Goal: Task Accomplishment & Management: Manage account settings

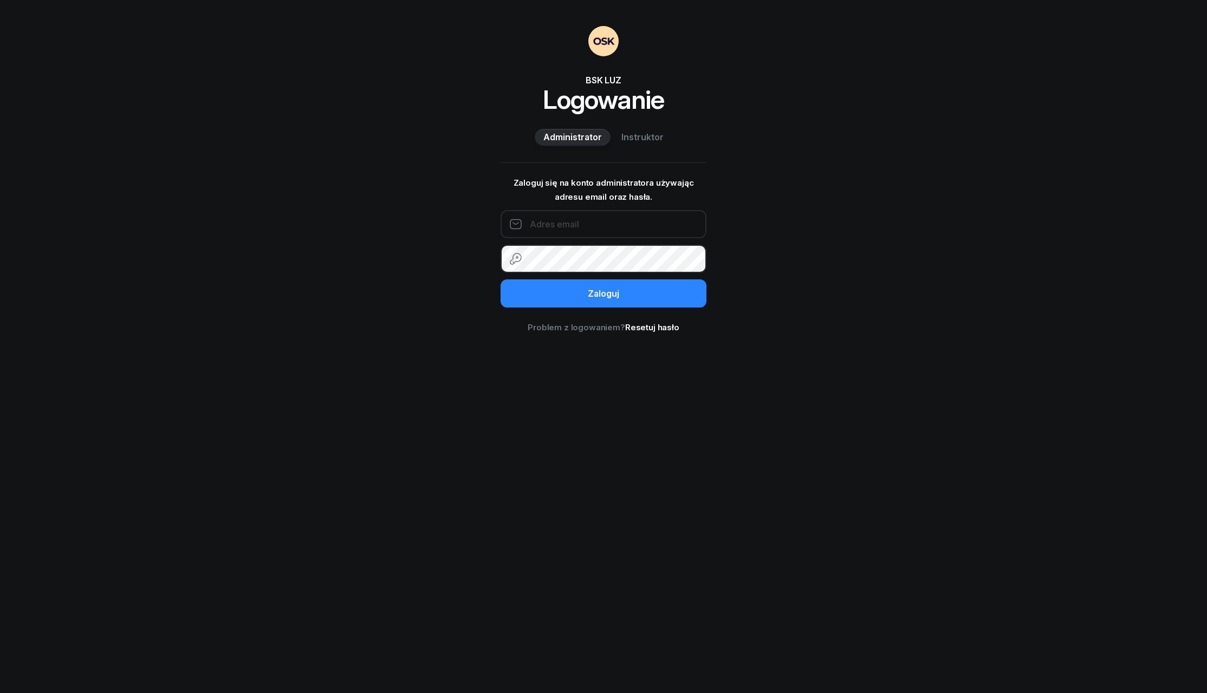
type input "piotrek.kl@hotmail.com"
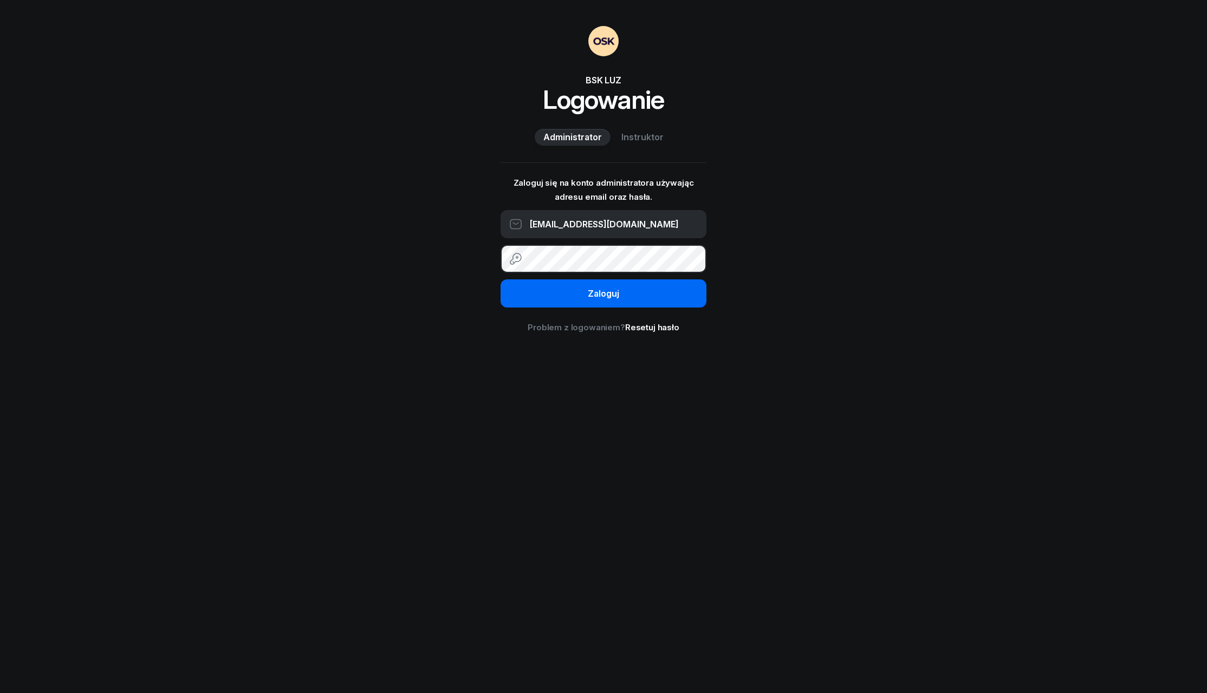
click at [660, 296] on button "Zaloguj" at bounding box center [604, 294] width 206 height 28
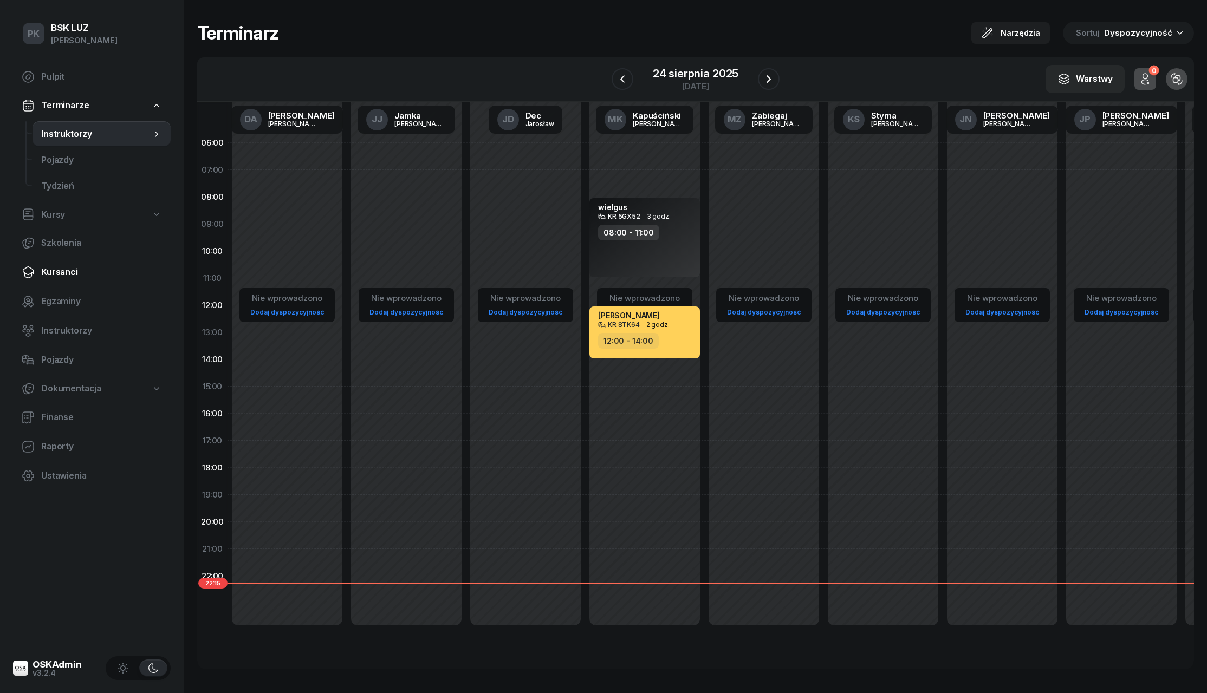
click at [77, 264] on link "Kursanci" at bounding box center [92, 273] width 158 height 26
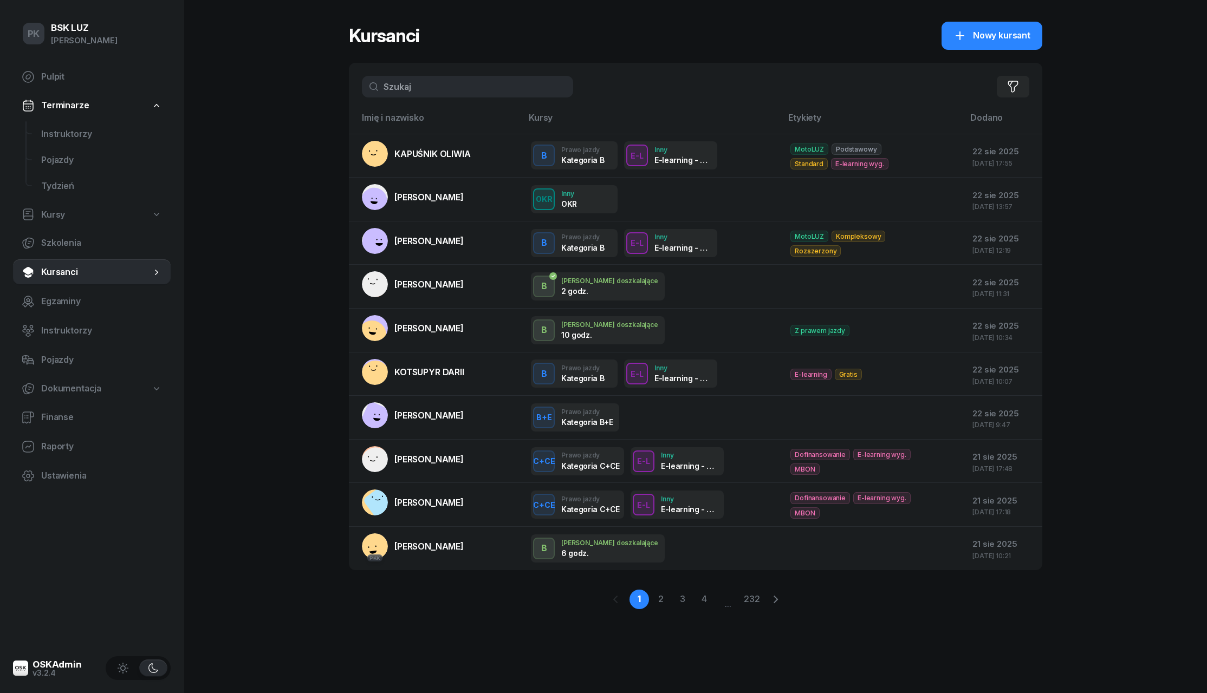
click at [436, 81] on input "text" at bounding box center [467, 87] width 211 height 22
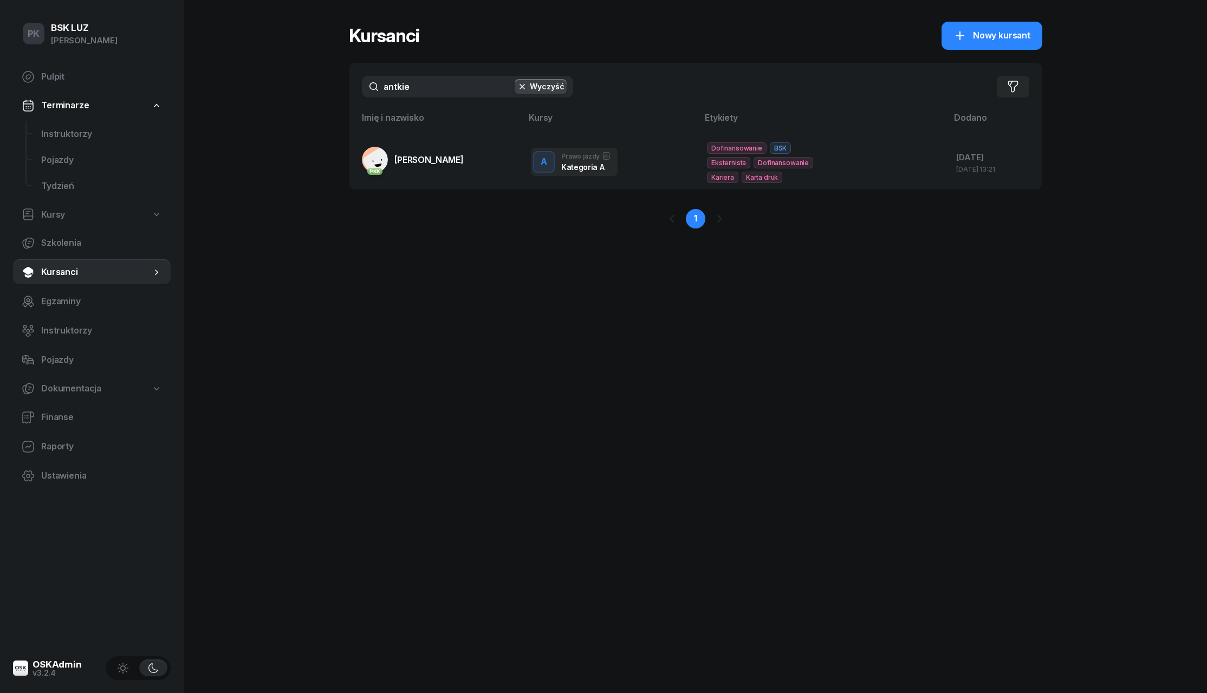
type input "antkiem"
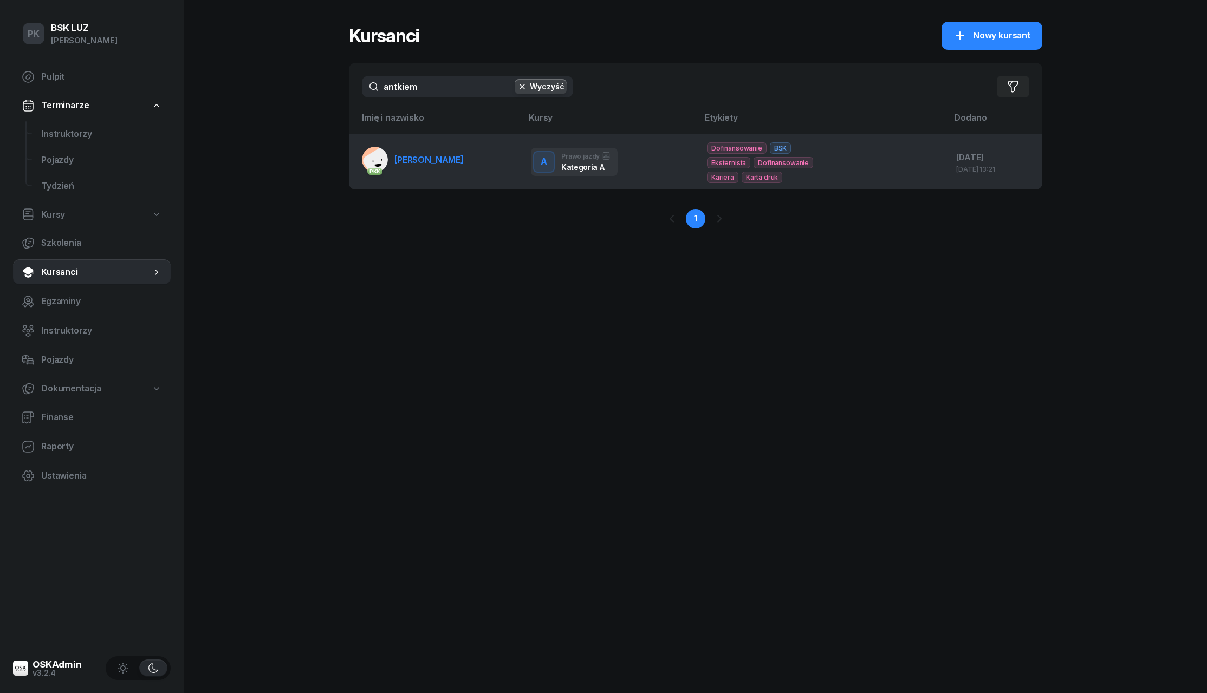
drag, startPoint x: 436, startPoint y: 81, endPoint x: 464, endPoint y: 160, distance: 84.5
click at [464, 160] on span "[PERSON_NAME]" at bounding box center [428, 159] width 69 height 11
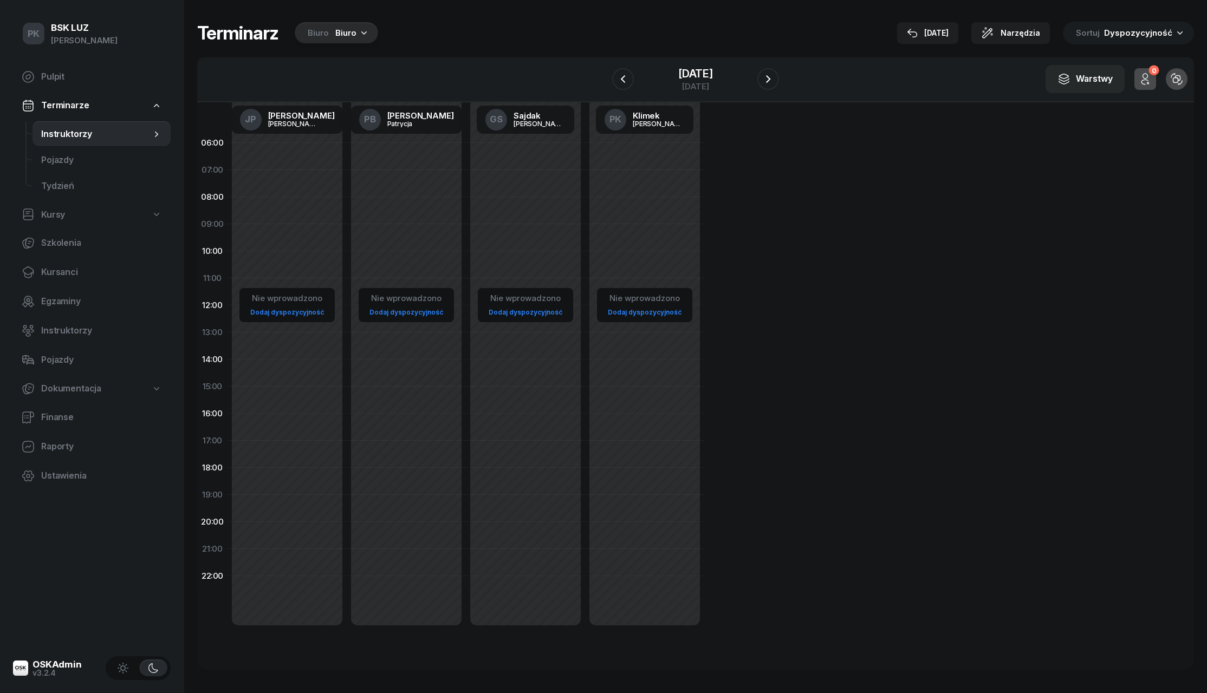
click at [349, 33] on div "Biuro" at bounding box center [345, 33] width 21 height 13
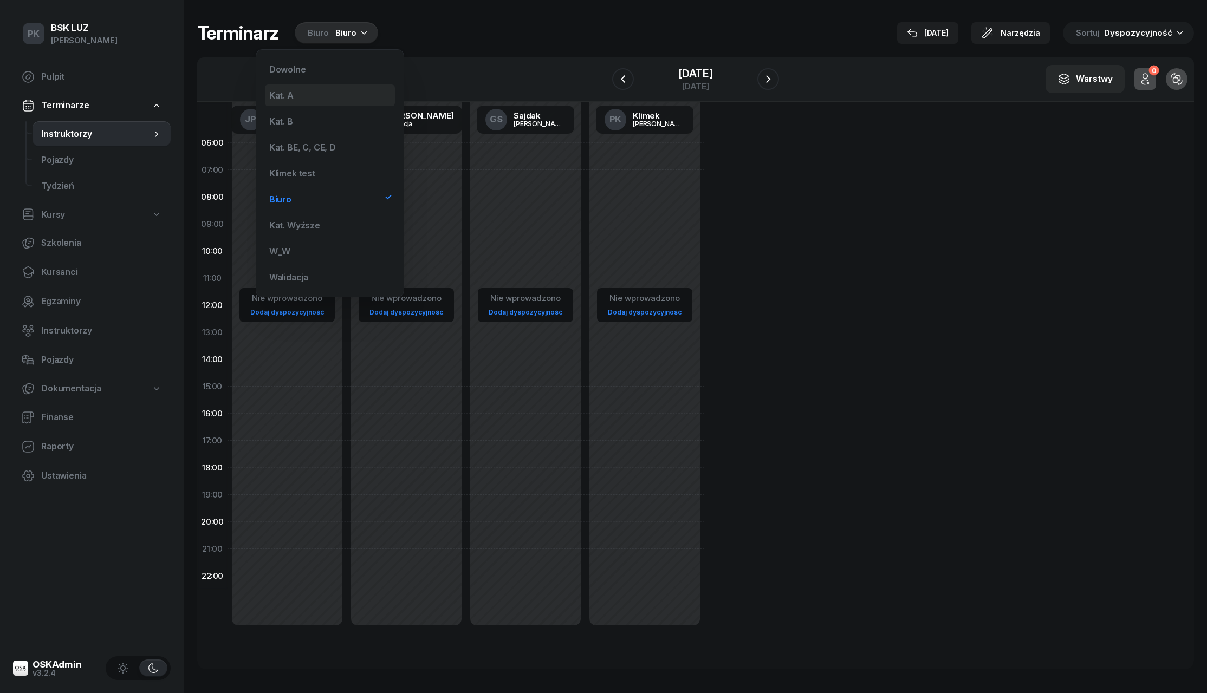
click at [336, 101] on div "Kat. A" at bounding box center [330, 96] width 130 height 22
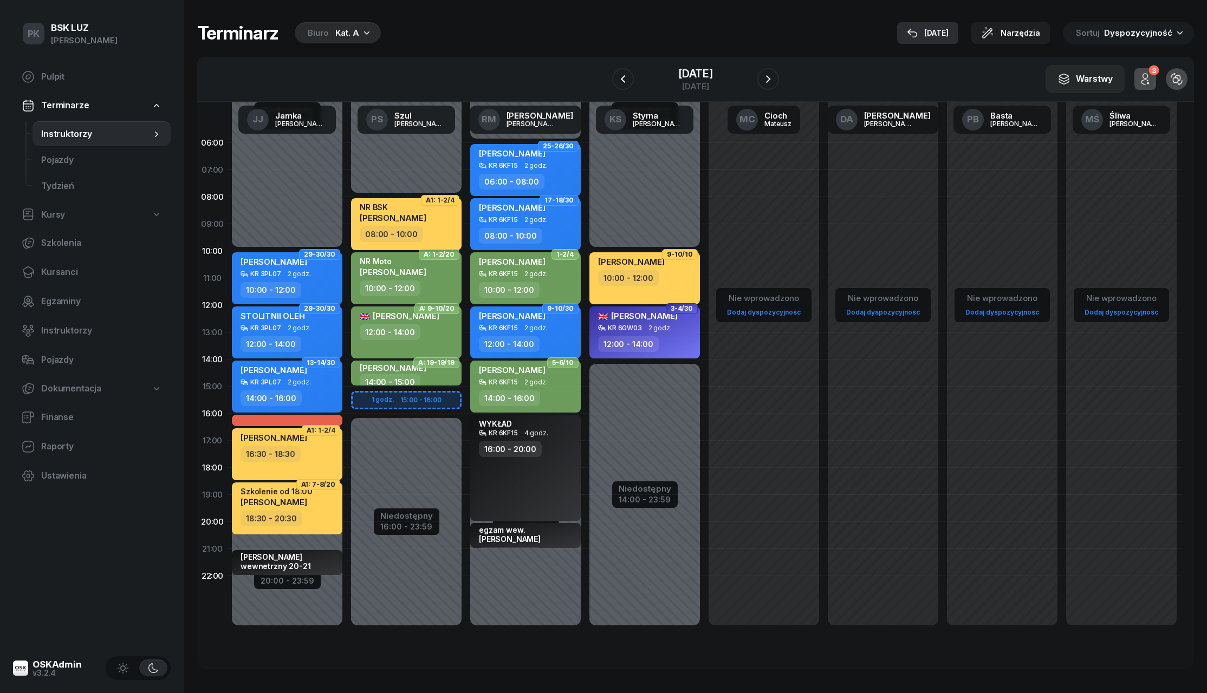
click at [949, 31] on div "[DATE]" at bounding box center [928, 33] width 42 height 13
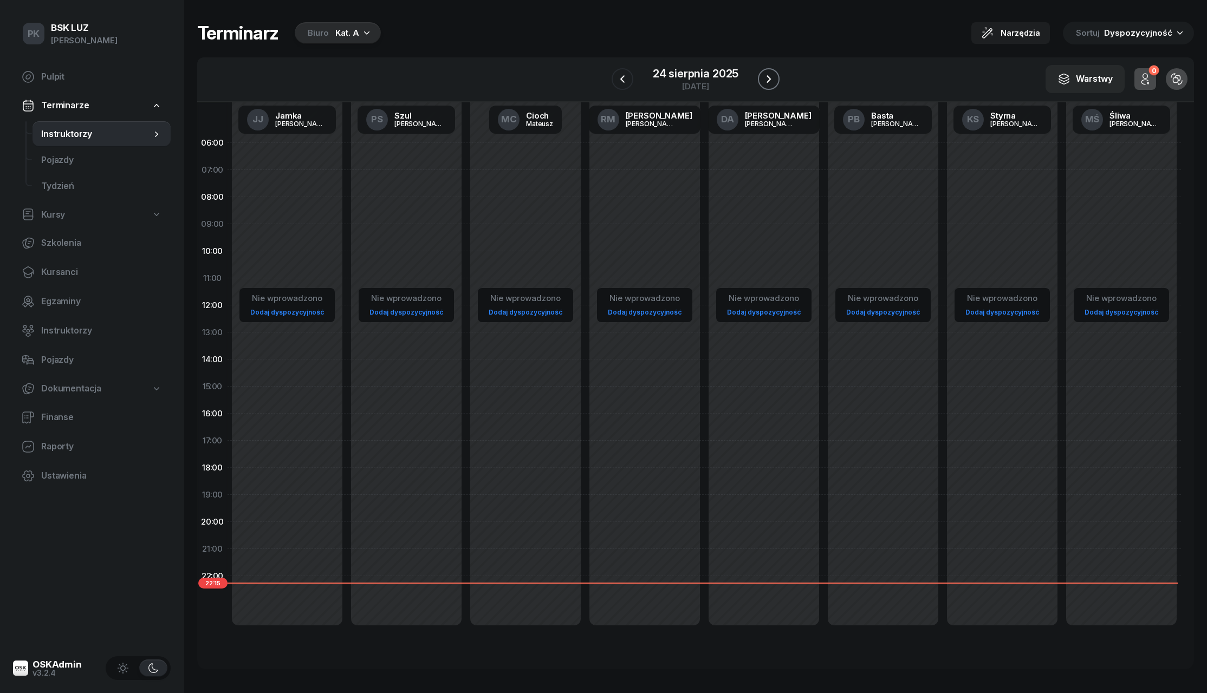
click at [769, 79] on icon "button" at bounding box center [768, 79] width 13 height 13
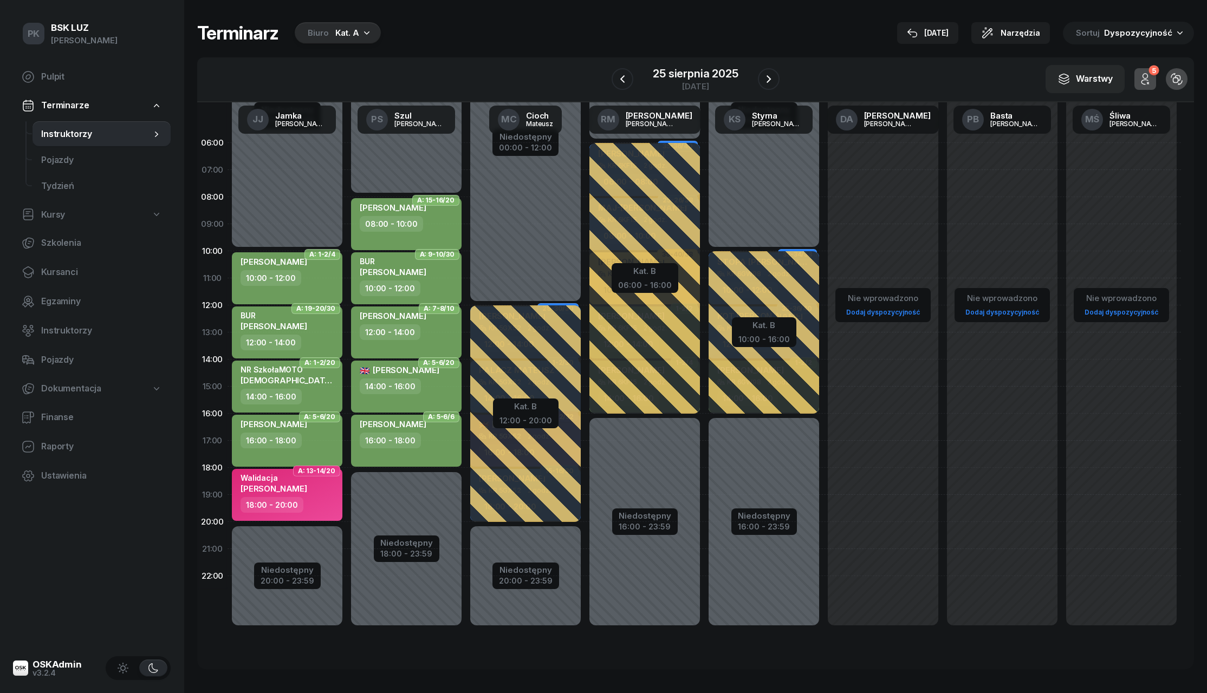
click at [326, 513] on div "[PERSON_NAME] 18:00 - 20:00" at bounding box center [287, 495] width 111 height 52
select select "18"
select select "20"
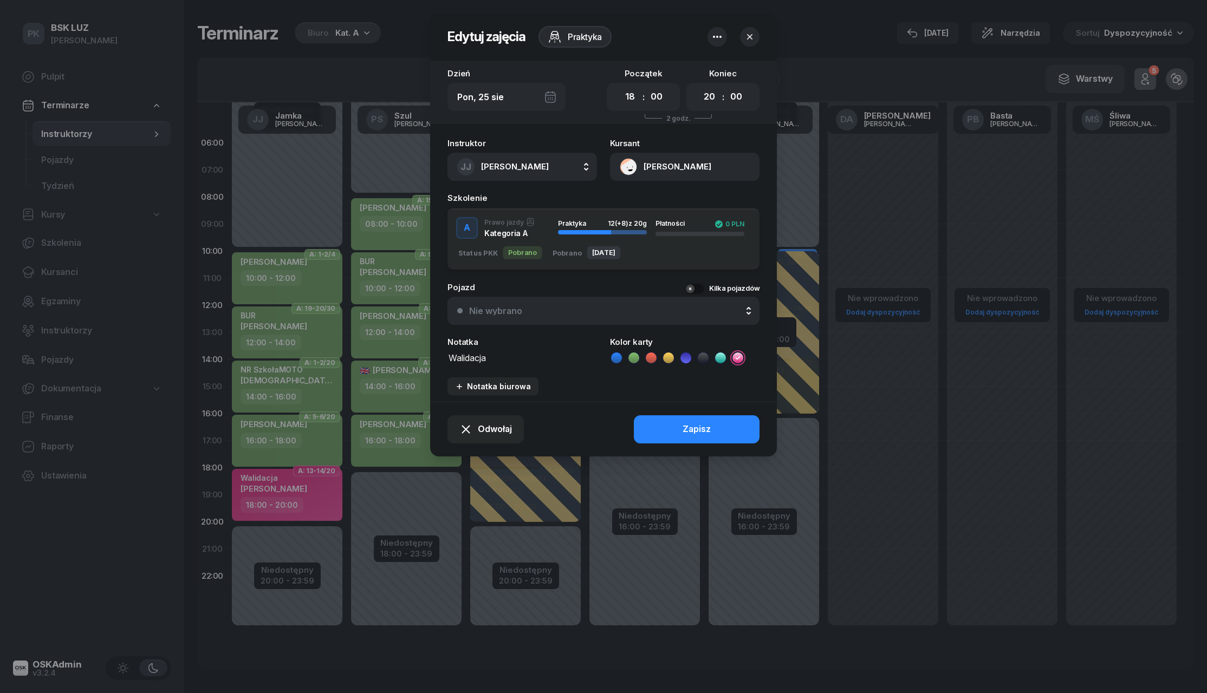
click at [503, 359] on textarea "Walidacja" at bounding box center [523, 358] width 150 height 14
drag, startPoint x: 503, startPoint y: 360, endPoint x: 528, endPoint y: 352, distance: 26.4
click at [503, 360] on textarea "Walidacja 18;00-18:45" at bounding box center [523, 358] width 150 height 14
type textarea "Walidacja 18:00-18:45"
click at [640, 427] on button "Zapisz" at bounding box center [697, 430] width 126 height 28
